Goal: Task Accomplishment & Management: Complete application form

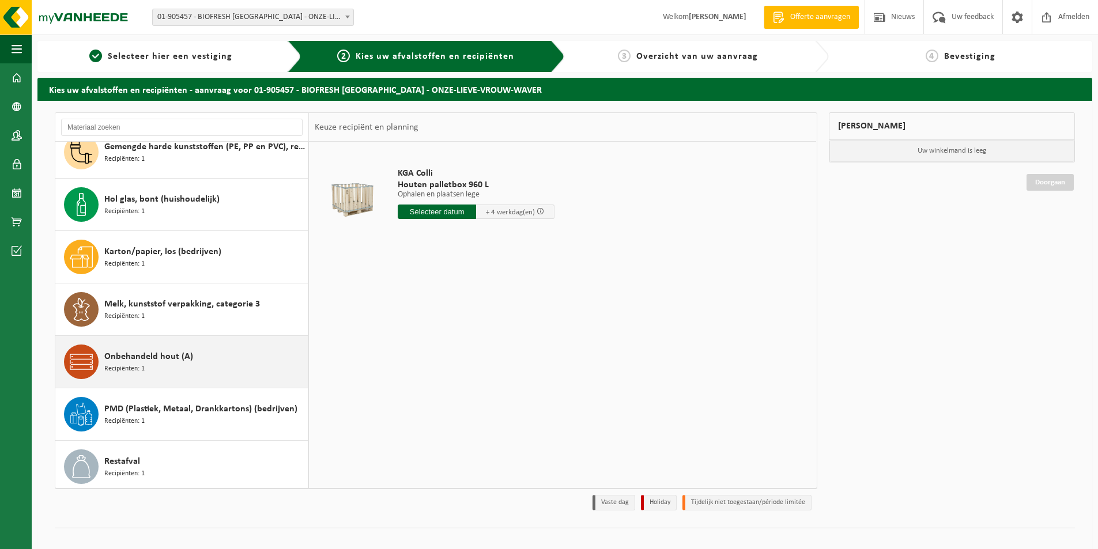
click at [193, 368] on div "Onbehandeld hout (A) Recipiënten: 1" at bounding box center [204, 362] width 201 height 35
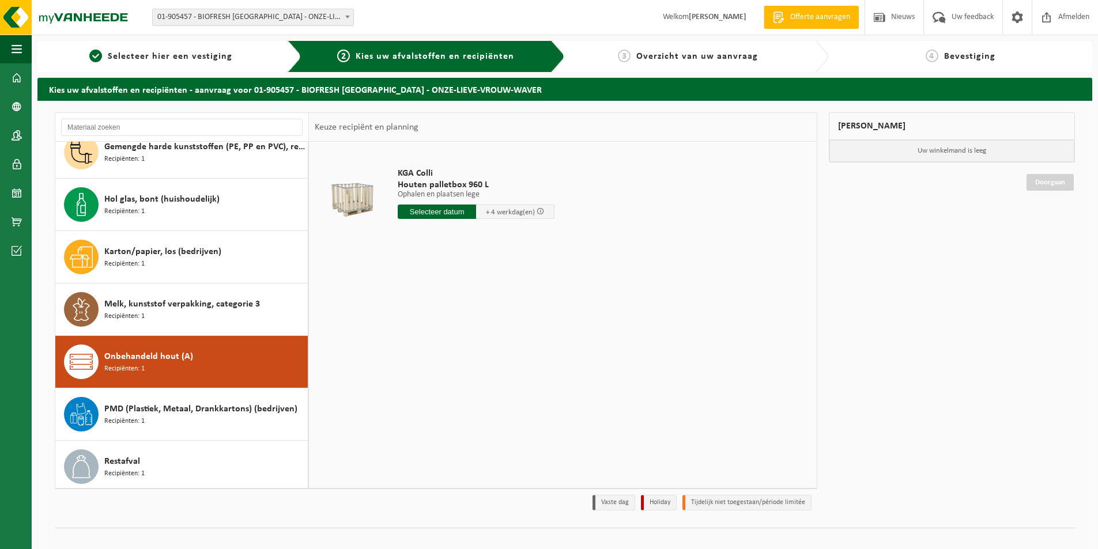
scroll to position [282, 0]
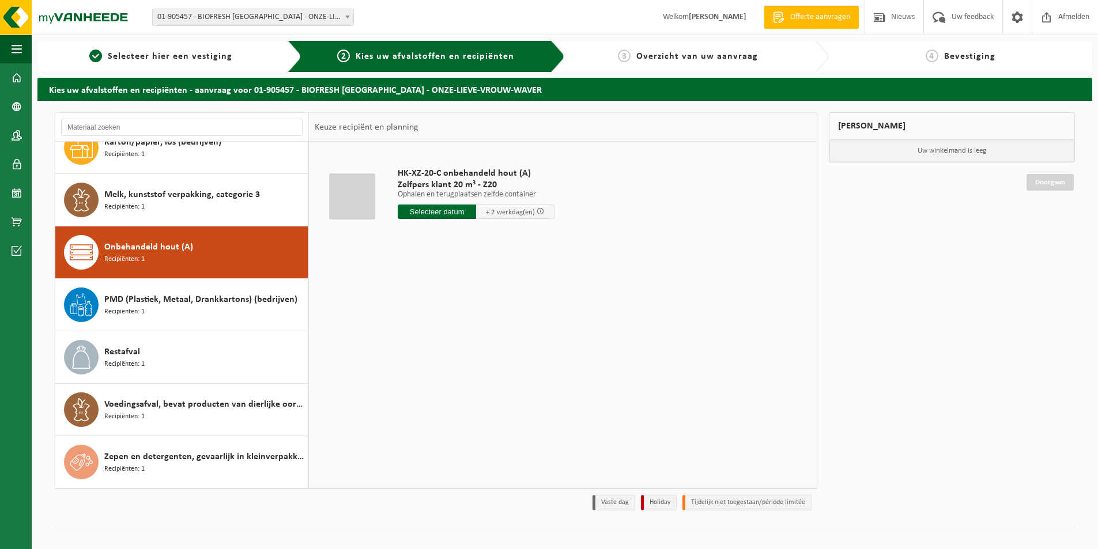
click at [447, 213] on input "text" at bounding box center [437, 212] width 78 height 14
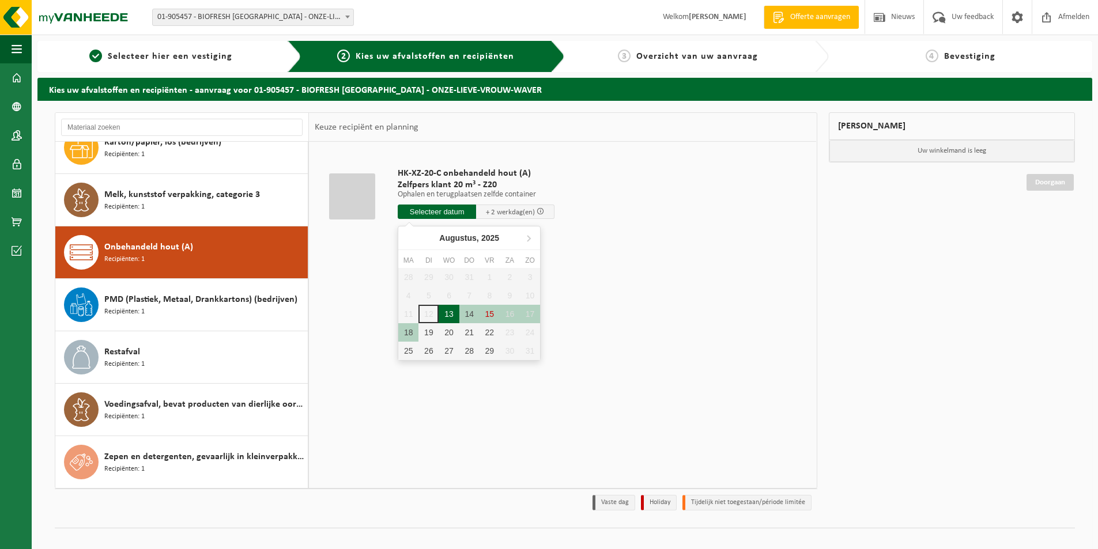
click at [447, 312] on div "13" at bounding box center [449, 314] width 20 height 18
type input "Van [DATE]"
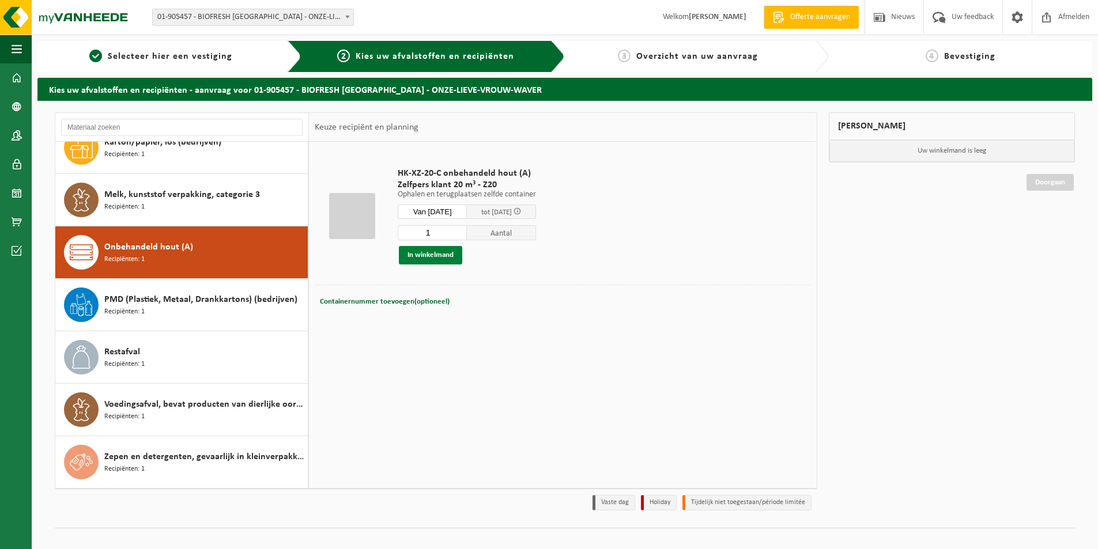
click at [439, 247] on button "In winkelmand" at bounding box center [430, 255] width 63 height 18
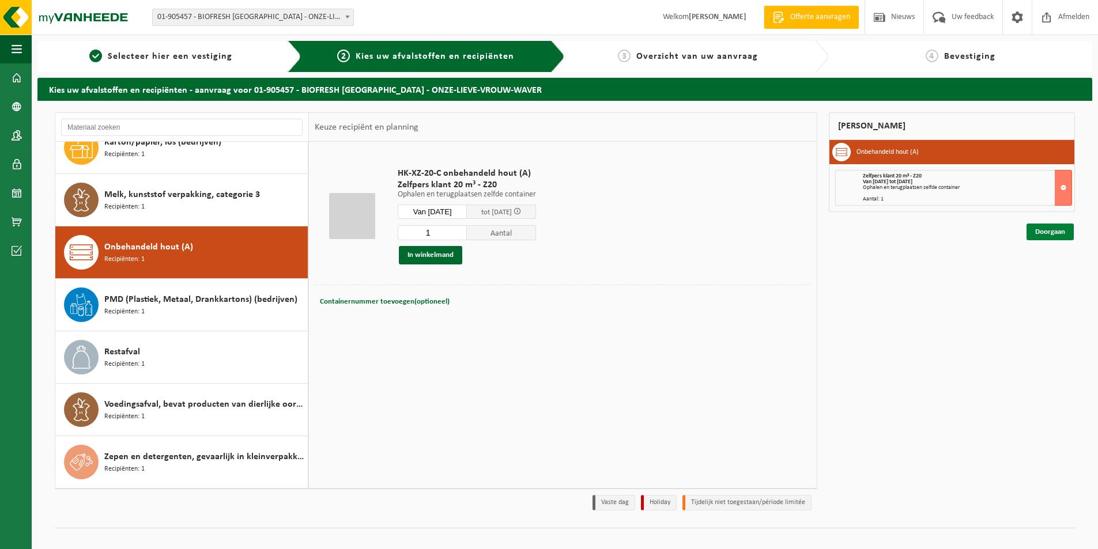
click at [1055, 232] on link "Doorgaan" at bounding box center [1049, 232] width 47 height 17
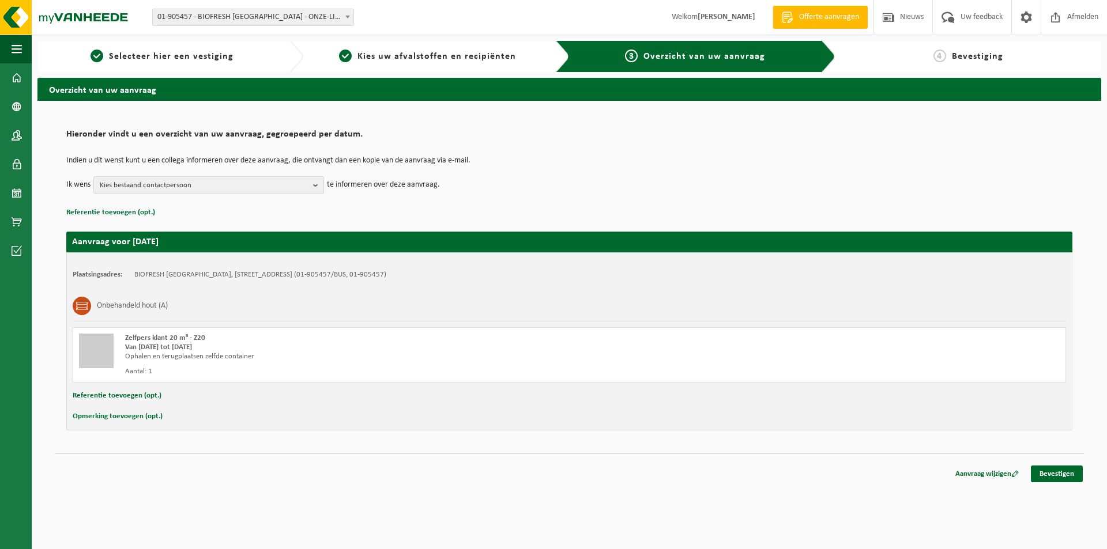
click at [262, 184] on span "Kies bestaand contactpersoon" at bounding box center [204, 185] width 209 height 17
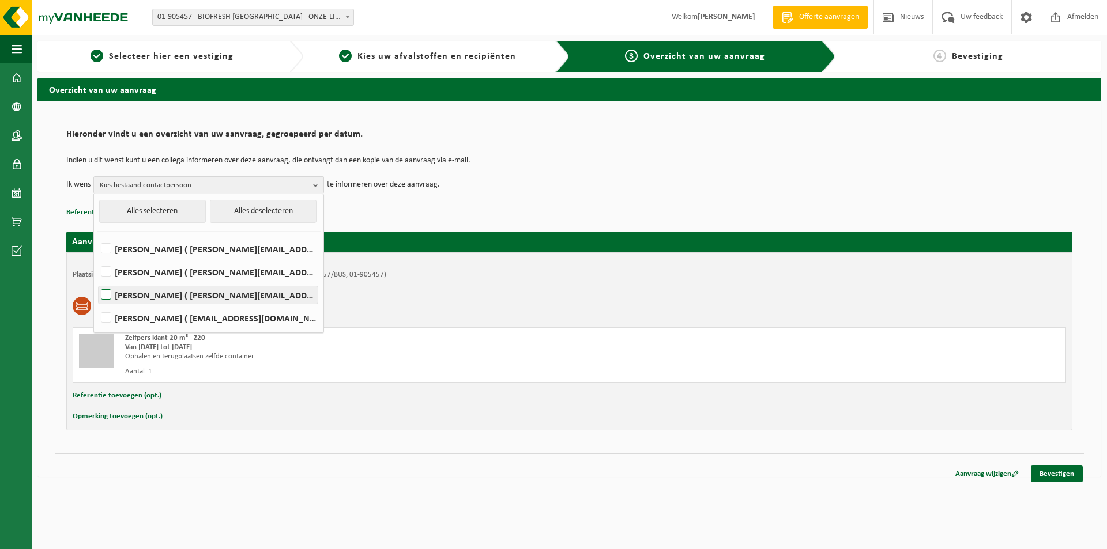
click at [110, 300] on label "Joachim Moeyersons ( joachim.moeyersons@biofresh.be )" at bounding box center [208, 294] width 219 height 17
click at [97, 281] on input "Joachim Moeyersons ( joachim.moeyersons@biofresh.be )" at bounding box center [96, 280] width 1 height 1
checkbox input "true"
click at [110, 278] on label "Frank Helsen ( frank.helsen@biofresh.be )" at bounding box center [208, 271] width 219 height 17
click at [97, 258] on input "Frank Helsen ( frank.helsen@biofresh.be )" at bounding box center [96, 257] width 1 height 1
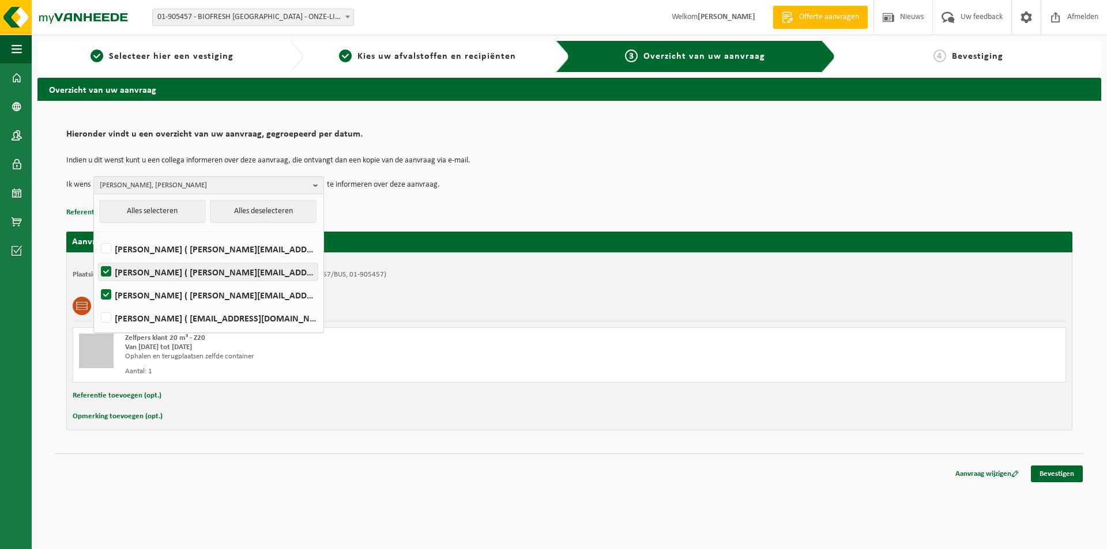
click at [107, 269] on label "Frank Helsen ( frank.helsen@biofresh.be )" at bounding box center [208, 271] width 219 height 17
click at [97, 258] on input "Frank Helsen ( frank.helsen@biofresh.be )" at bounding box center [96, 257] width 1 height 1
checkbox input "false"
click at [1059, 471] on link "Bevestigen" at bounding box center [1057, 474] width 52 height 17
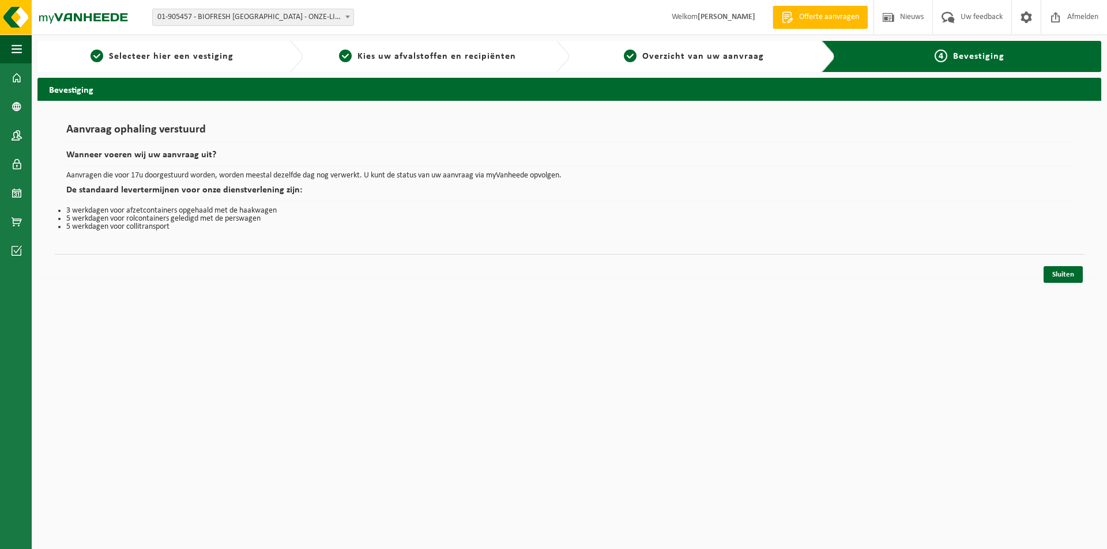
click at [625, 431] on html "Vestiging: 01-905457 - BIOFRESH BELGIUM - ONZE-LIEVE-VROUW-WAVER 02-014343 - BI…" at bounding box center [553, 274] width 1107 height 549
